Goal: Information Seeking & Learning: Learn about a topic

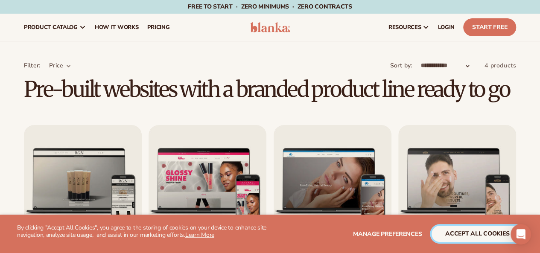
click at [469, 234] on button "accept all cookies" at bounding box center [476, 234] width 91 height 16
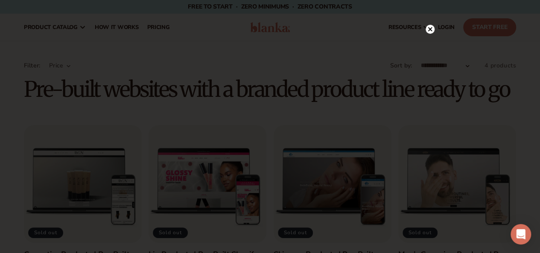
click at [429, 30] on div at bounding box center [270, 126] width 540 height 253
click at [425, 13] on icon at bounding box center [425, 13] width 4 height 4
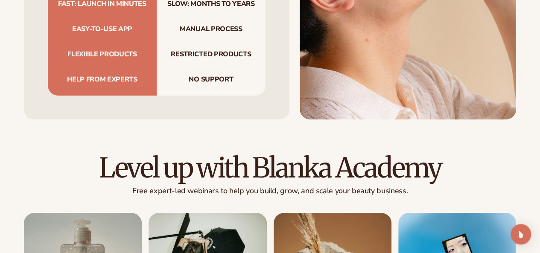
scroll to position [3239, 0]
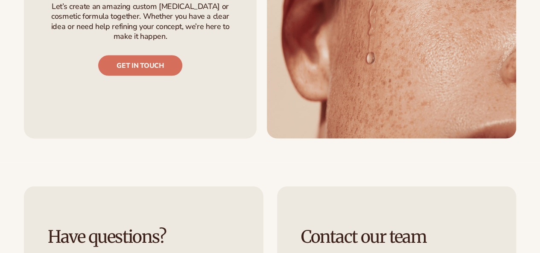
scroll to position [967, 0]
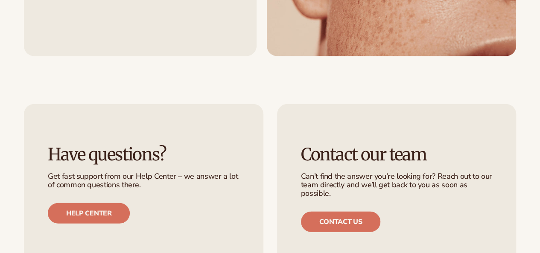
click at [404, 106] on div "Contact our team Can’t find the answer you’re looking for? Reach out to our tea…" at bounding box center [396, 188] width 239 height 169
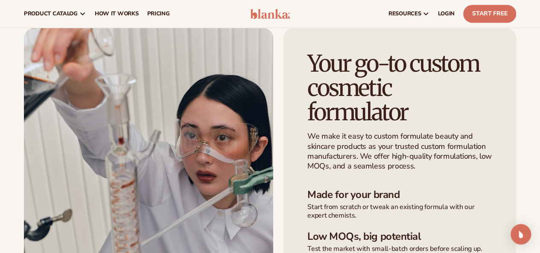
scroll to position [0, 0]
